Goal: Communication & Community: Answer question/provide support

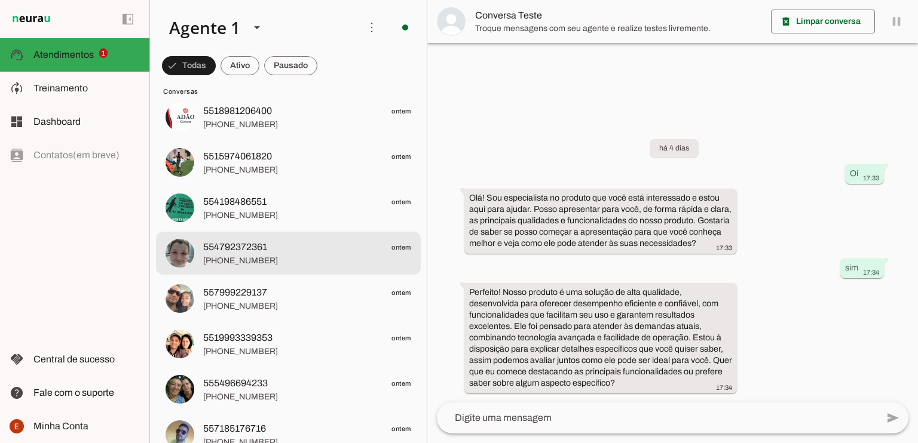
scroll to position [796, 0]
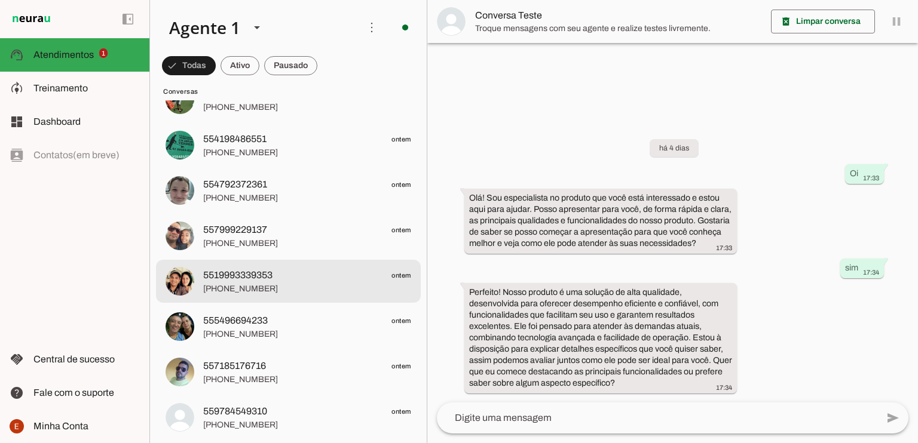
click at [265, 283] on span "[PHONE_NUMBER]" at bounding box center [307, 289] width 208 height 12
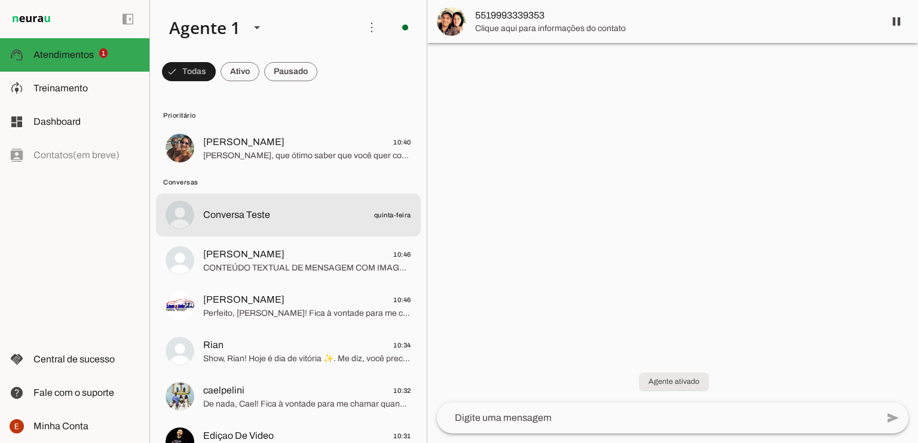
click at [254, 212] on span "Conversa Teste" at bounding box center [236, 215] width 67 height 14
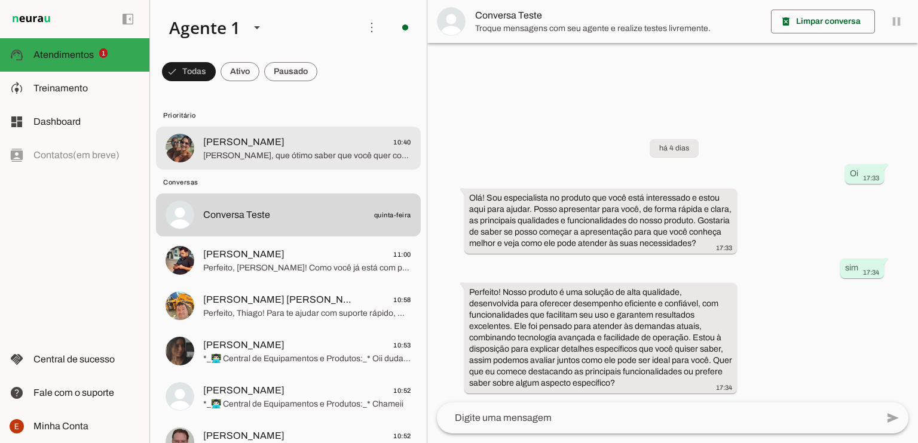
click at [323, 155] on span "[PERSON_NAME], que ótimo saber que você quer começar com tudo organizado e segu…" at bounding box center [307, 156] width 208 height 12
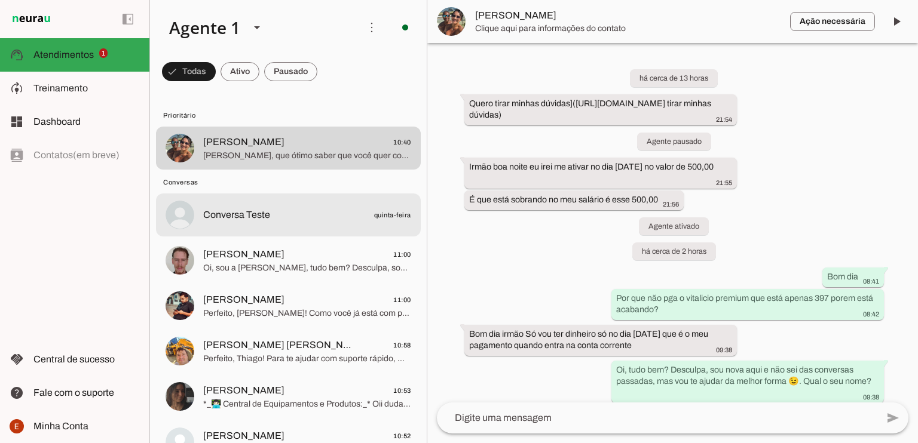
click at [277, 170] on md-item "Conversa Teste quinta-feira" at bounding box center [288, 148] width 265 height 43
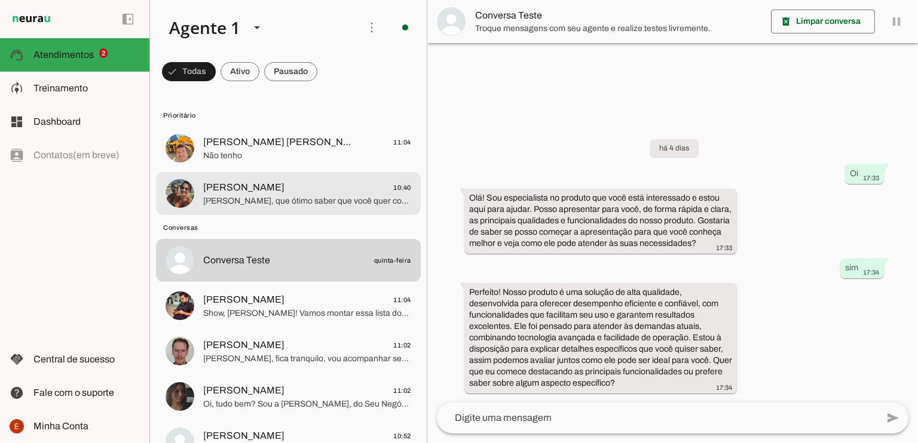
click at [307, 200] on span "[PERSON_NAME], que ótimo saber que você quer começar com tudo organizado e segu…" at bounding box center [307, 201] width 208 height 12
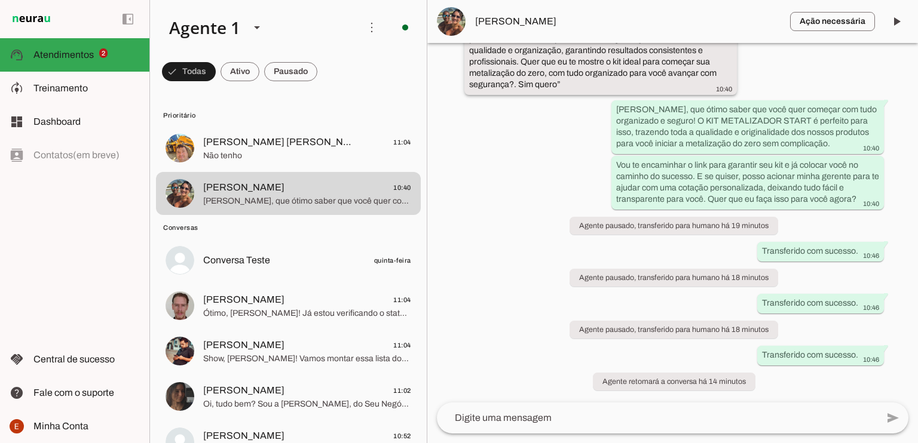
scroll to position [1427, 0]
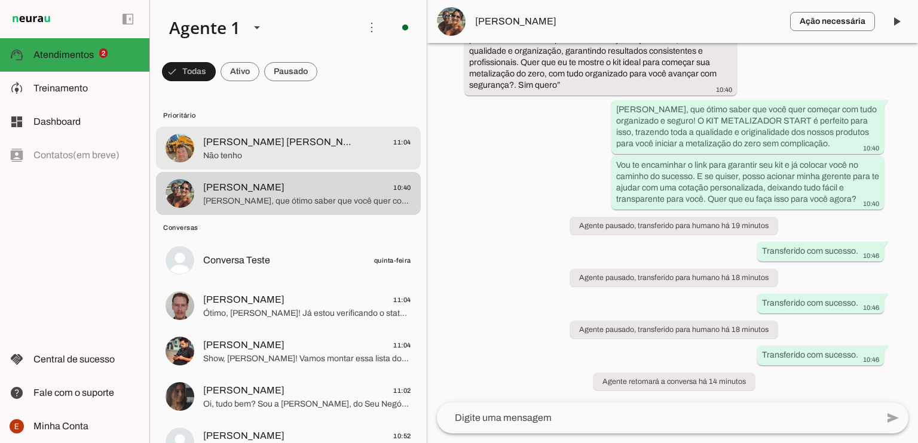
click at [314, 154] on span "Não tenho" at bounding box center [307, 156] width 208 height 12
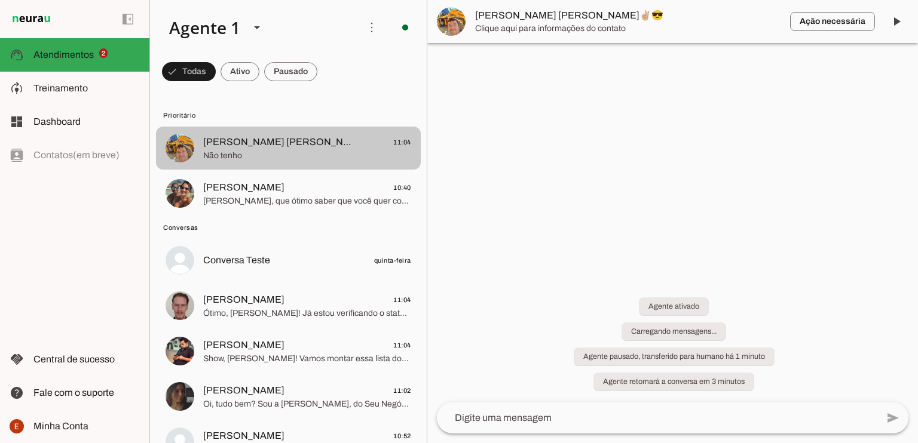
scroll to position [180, 0]
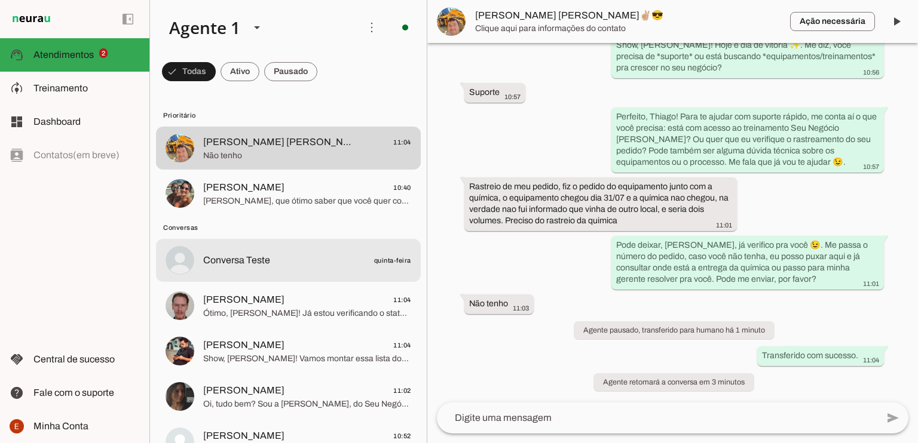
click at [303, 170] on md-item "Conversa Teste quinta-feira" at bounding box center [288, 148] width 265 height 43
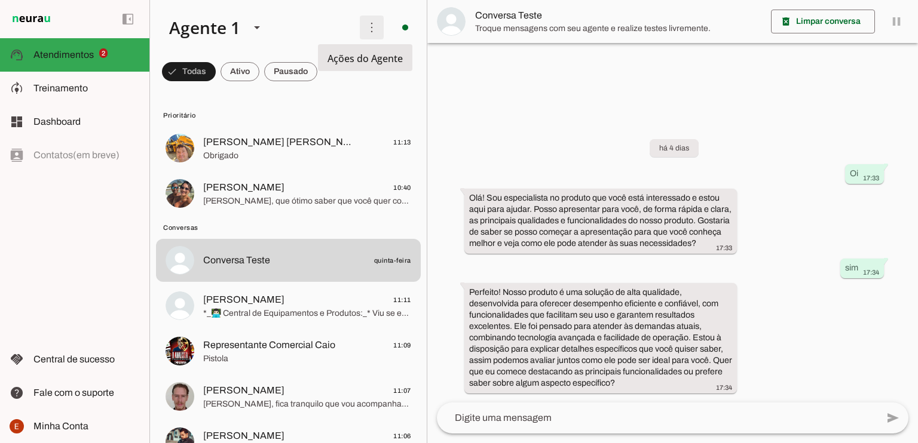
click at [361, 32] on span at bounding box center [371, 27] width 29 height 29
click at [363, 28] on span at bounding box center [371, 27] width 29 height 29
click at [243, 29] on div at bounding box center [257, 27] width 29 height 41
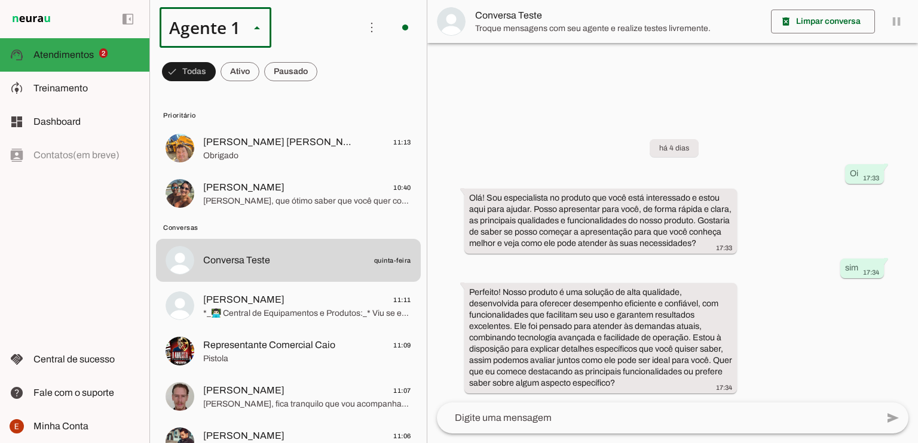
click at [243, 29] on div at bounding box center [257, 27] width 29 height 41
click at [299, 23] on slot at bounding box center [254, 27] width 191 height 41
